Goal: Information Seeking & Learning: Learn about a topic

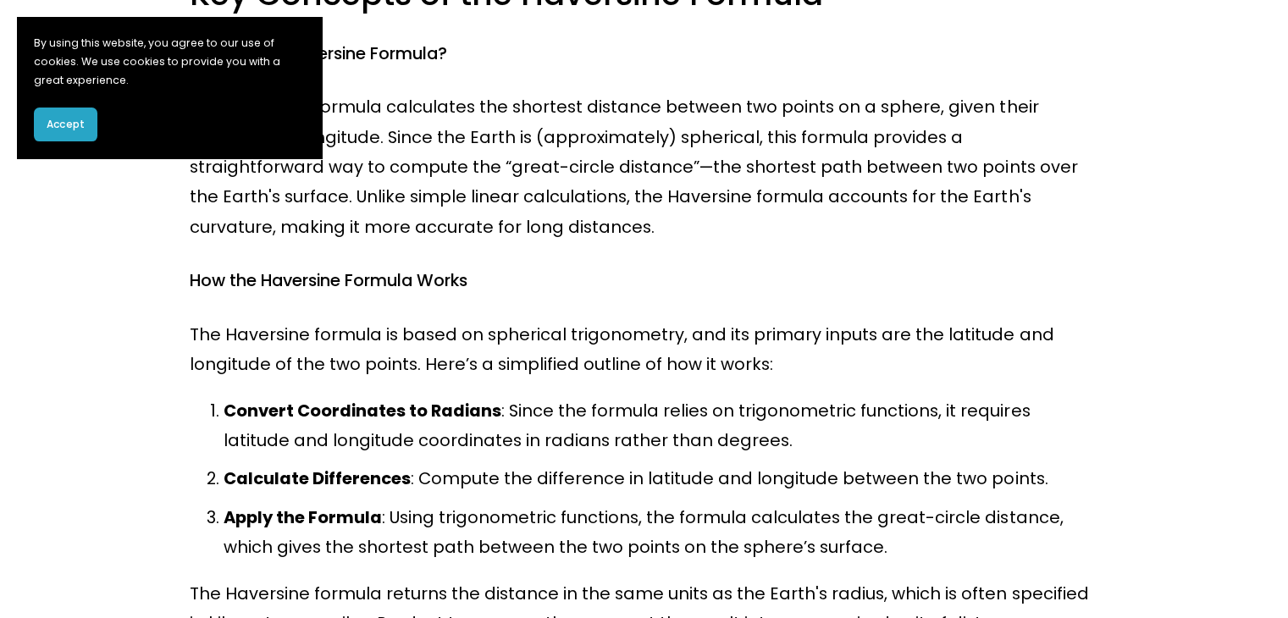
scroll to position [562, 0]
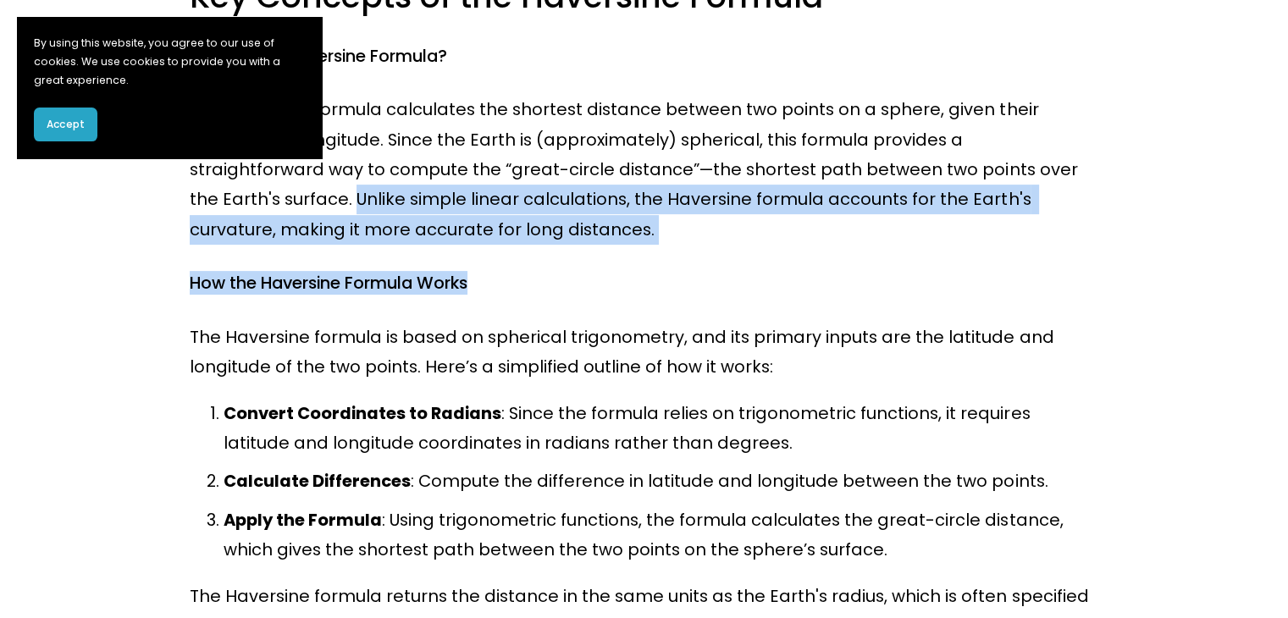
drag, startPoint x: 1026, startPoint y: 174, endPoint x: 1047, endPoint y: 248, distance: 76.6
click at [1035, 231] on p "The Haversine formula calculates the shortest distance between two points on a …" at bounding box center [643, 170] width 907 height 150
drag, startPoint x: 1023, startPoint y: 161, endPoint x: 1028, endPoint y: 226, distance: 65.4
click at [1028, 226] on p "The Haversine formula calculates the shortest distance between two points on a …" at bounding box center [643, 170] width 907 height 150
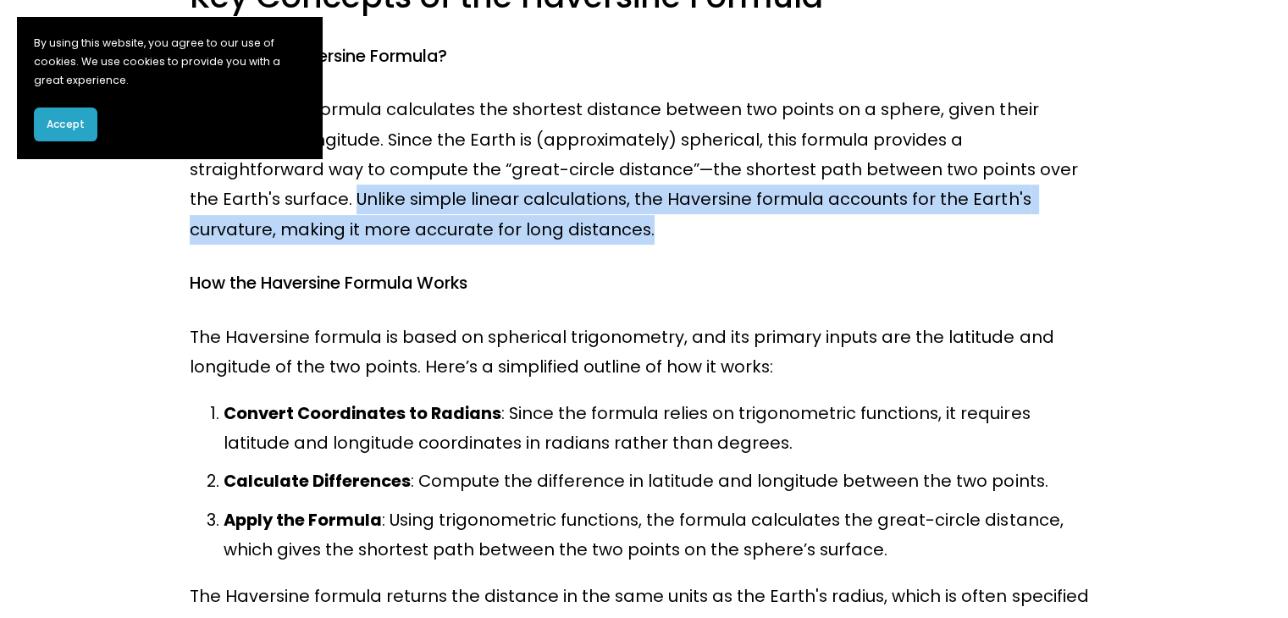
copy p "Unlike simple linear calculations, the Haversine formula accounts for the Earth…"
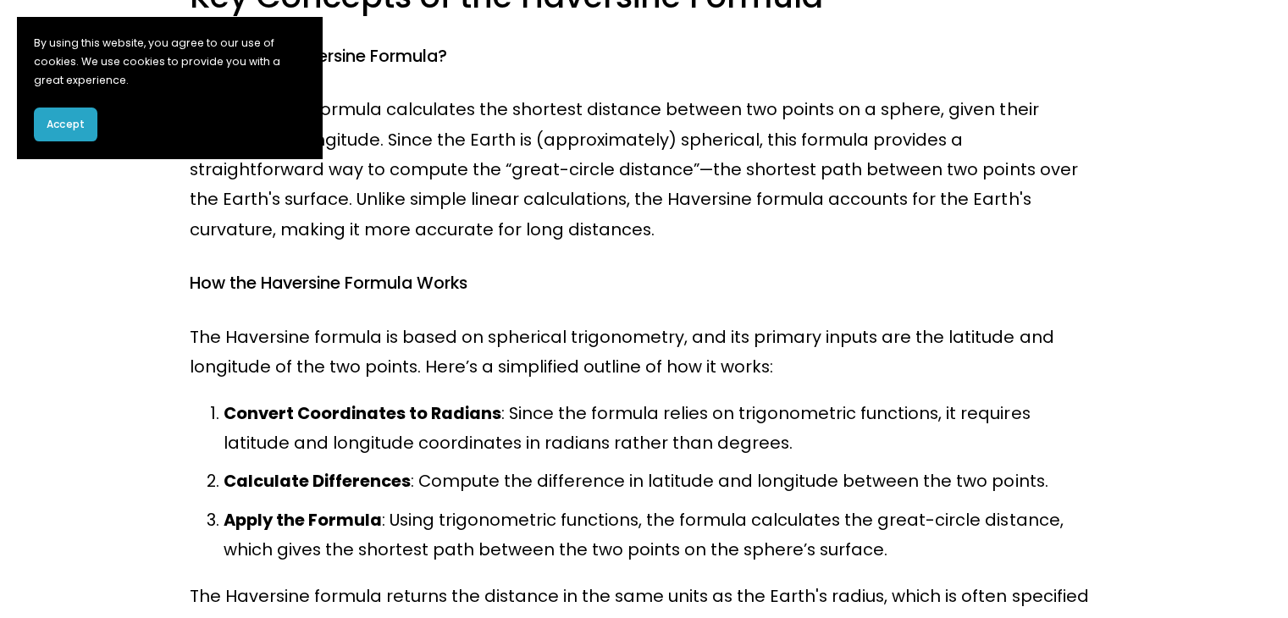
click at [829, 445] on p "Convert Coordinates to Radians : Since the formula relies on trigonometric func…" at bounding box center [660, 429] width 874 height 60
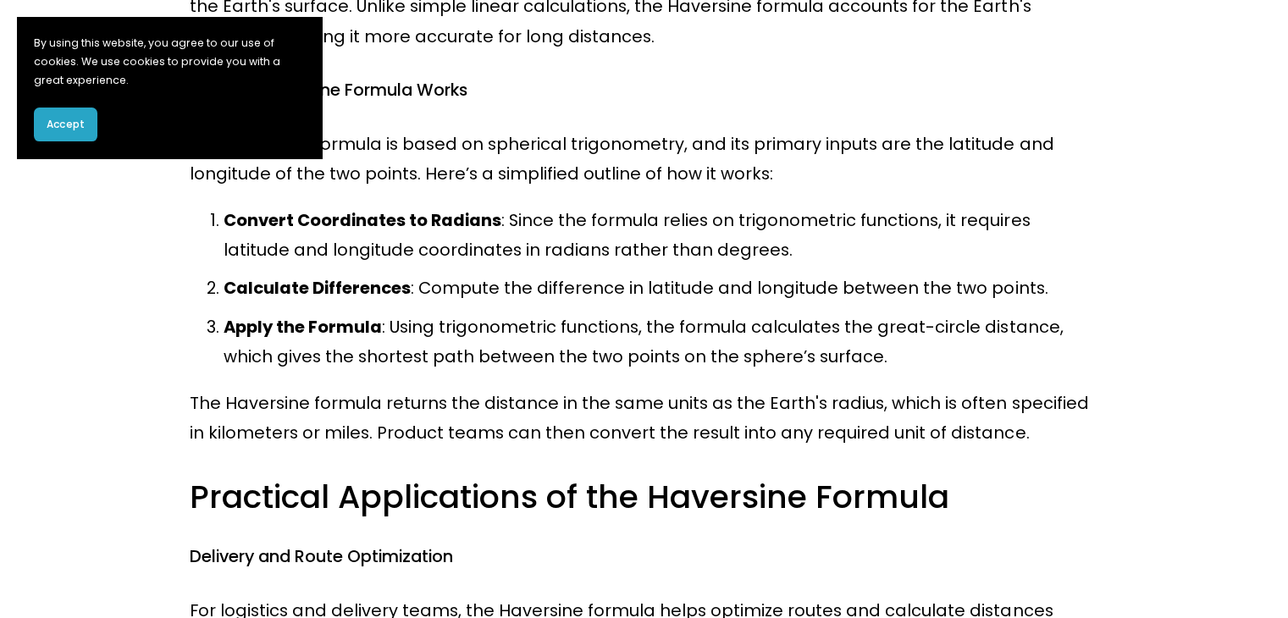
scroll to position [757, 0]
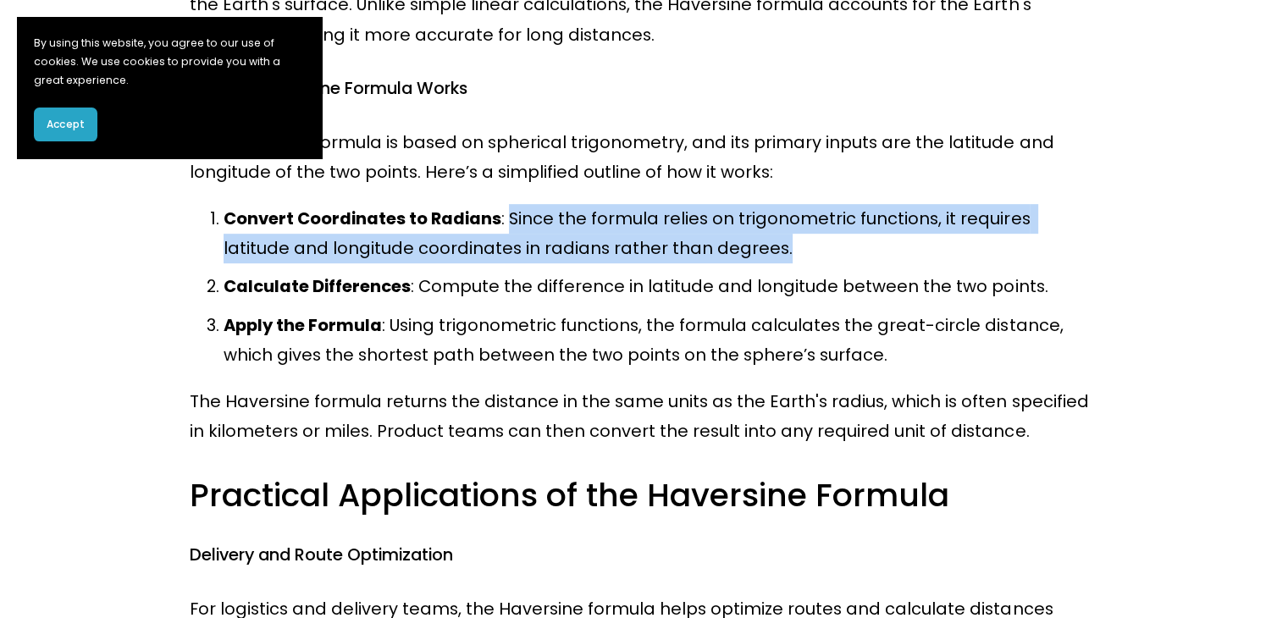
drag, startPoint x: 504, startPoint y: 214, endPoint x: 721, endPoint y: 255, distance: 221.3
click at [721, 255] on p "Convert Coordinates to Radians : Since the formula relies on trigonometric func…" at bounding box center [660, 234] width 874 height 60
copy p "Since the formula relies on trigonometric functions, it requires latitude and l…"
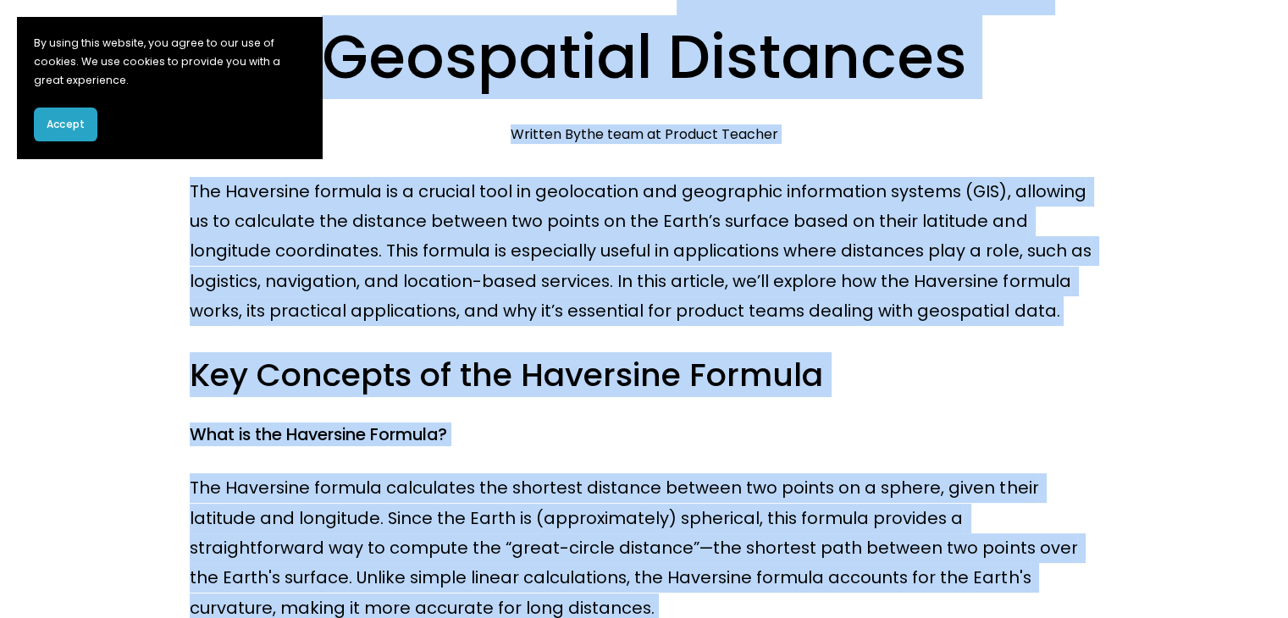
scroll to position [0, 0]
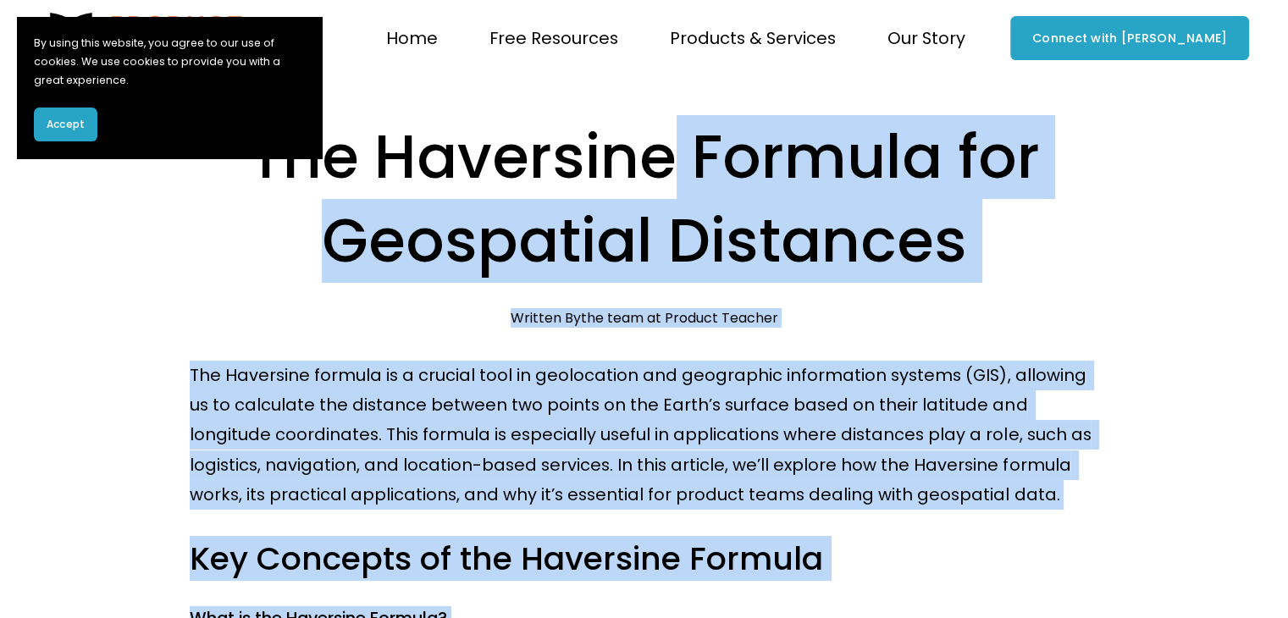
drag, startPoint x: 879, startPoint y: 560, endPoint x: 642, endPoint y: 110, distance: 508.9
click at [0, 0] on div "Blog" at bounding box center [0, 0] width 0 height 0
